Goal: Transaction & Acquisition: Download file/media

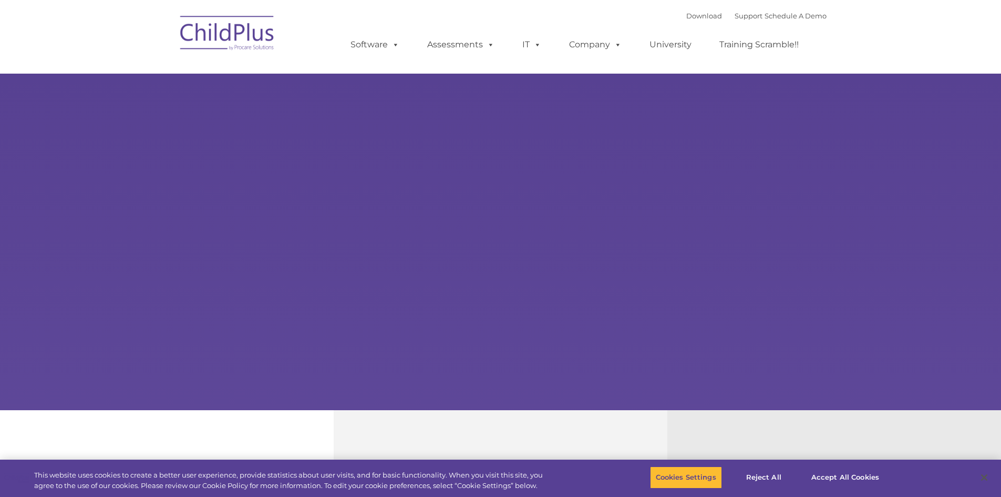
select select "MEDIUM"
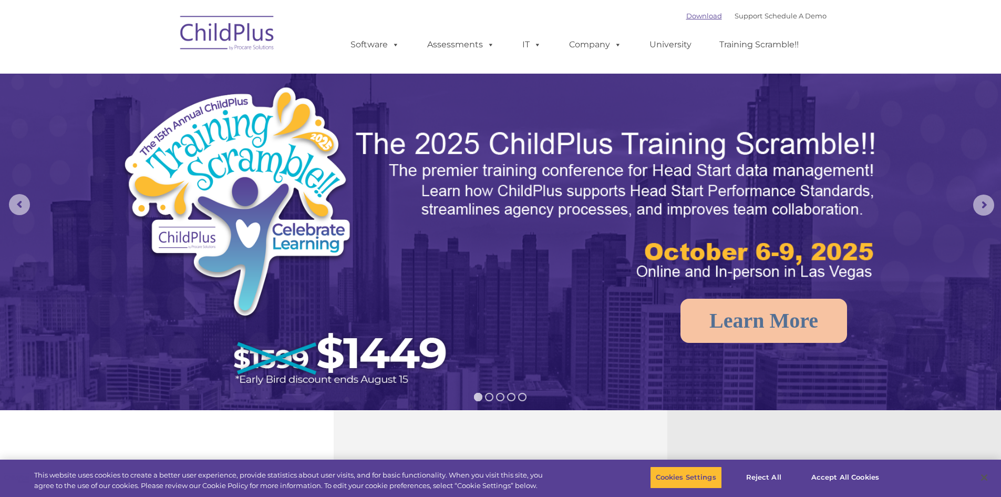
click at [686, 15] on link "Download" at bounding box center [704, 16] width 36 height 8
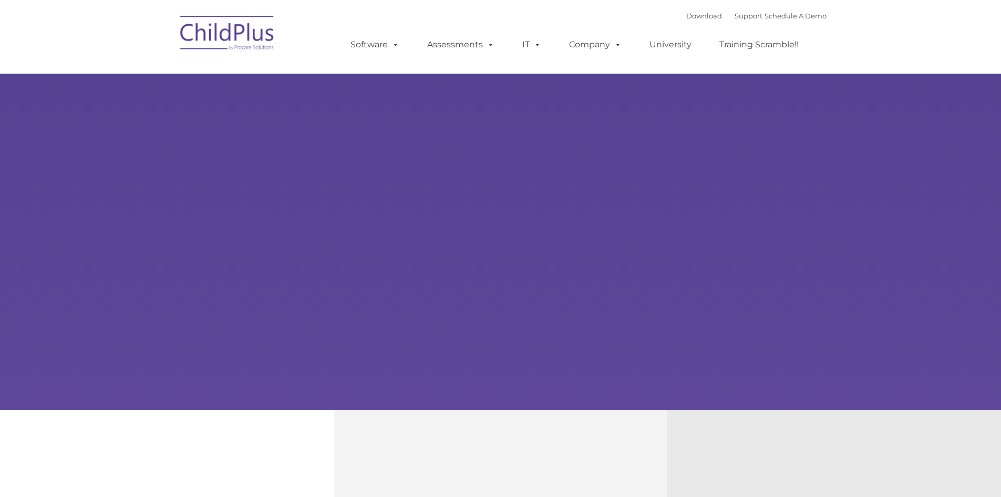
type input ""
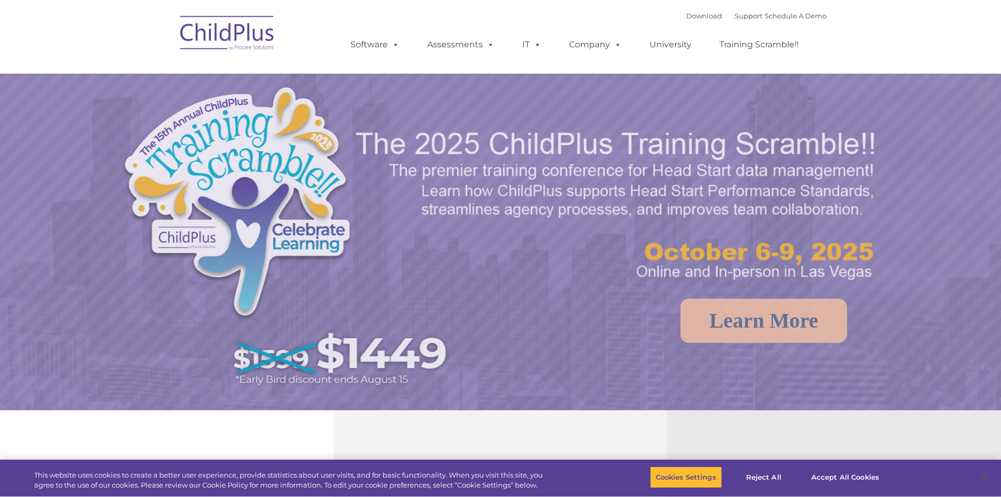
select select "MEDIUM"
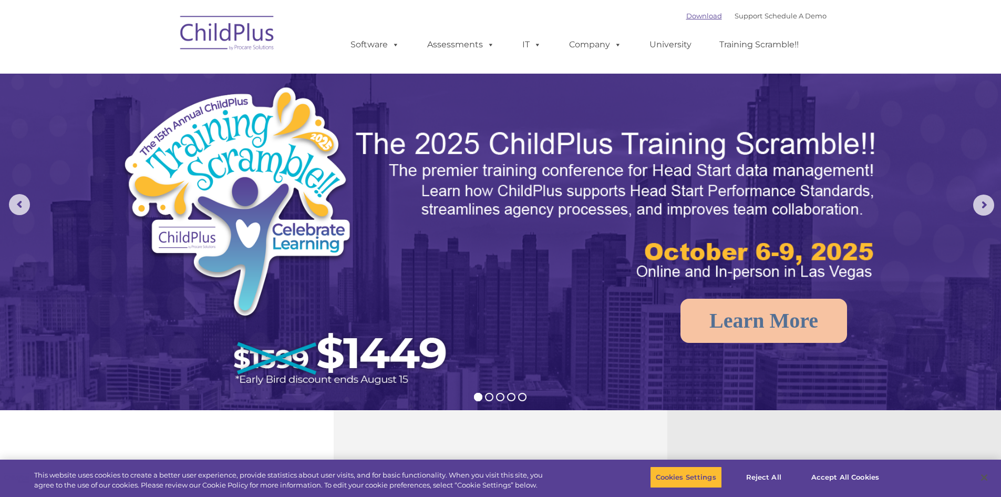
click at [693, 16] on link "Download" at bounding box center [704, 16] width 36 height 8
